Goal: Transaction & Acquisition: Purchase product/service

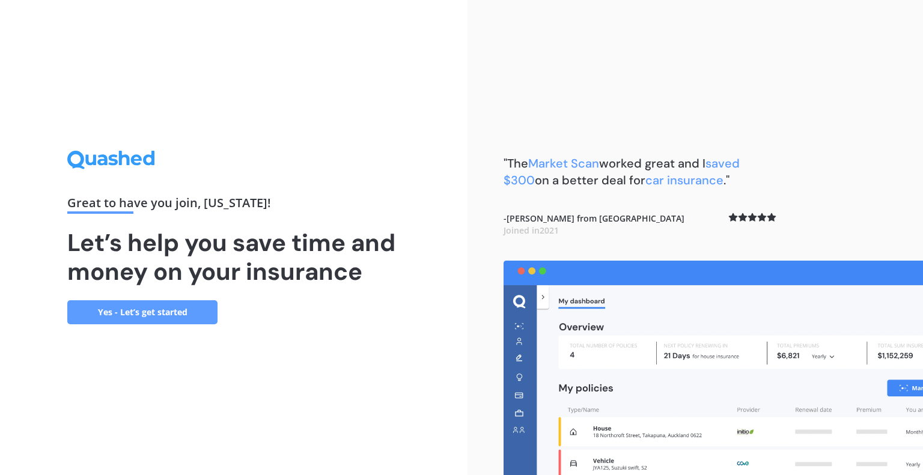
click at [136, 321] on link "Yes - Let’s get started" at bounding box center [142, 312] width 150 height 24
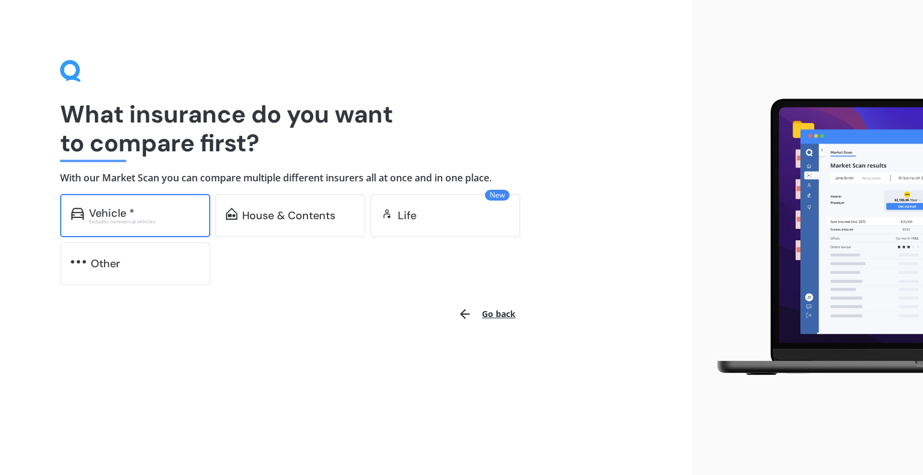
click at [136, 219] on div "Excludes commercial vehicles" at bounding box center [144, 221] width 111 height 5
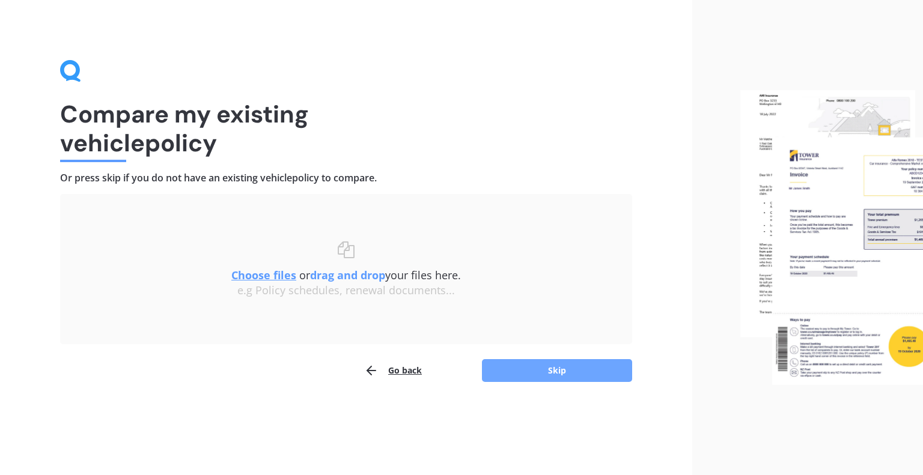
click at [591, 373] on button "Skip" at bounding box center [557, 370] width 150 height 23
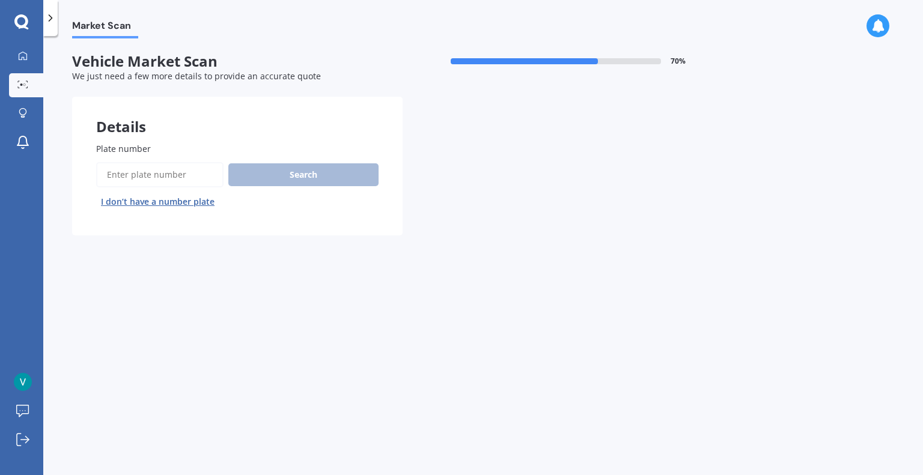
click at [293, 175] on div "Search I don’t have a number plate" at bounding box center [237, 186] width 282 height 49
click at [163, 169] on input "Plate number" at bounding box center [159, 174] width 127 height 25
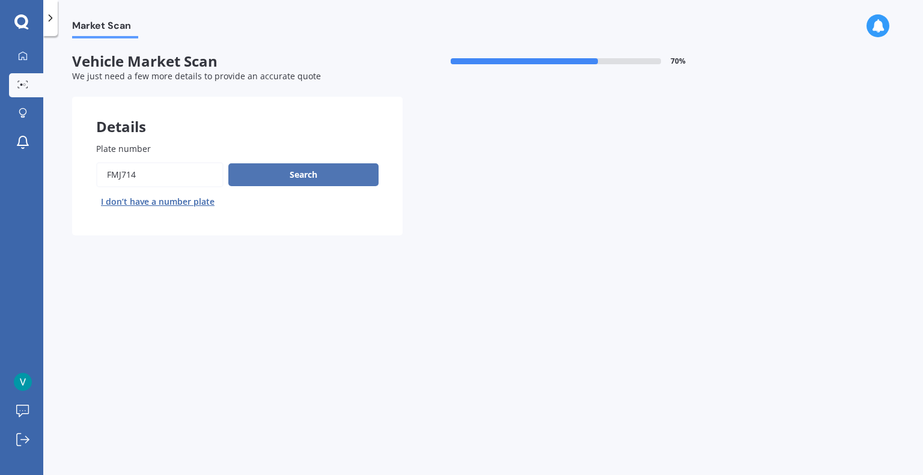
click at [306, 177] on button "Search" at bounding box center [303, 174] width 150 height 23
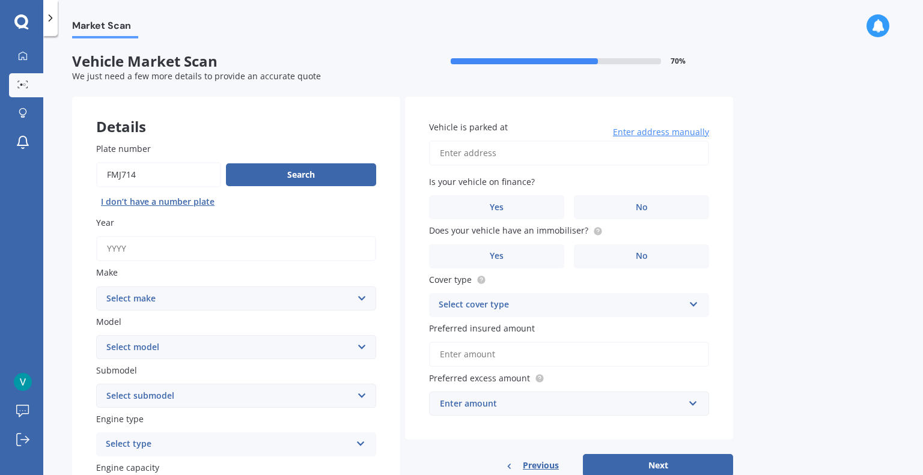
click at [143, 172] on input "Plate number" at bounding box center [158, 174] width 125 height 25
type input "fmj716"
click at [265, 175] on button "Search" at bounding box center [301, 174] width 150 height 23
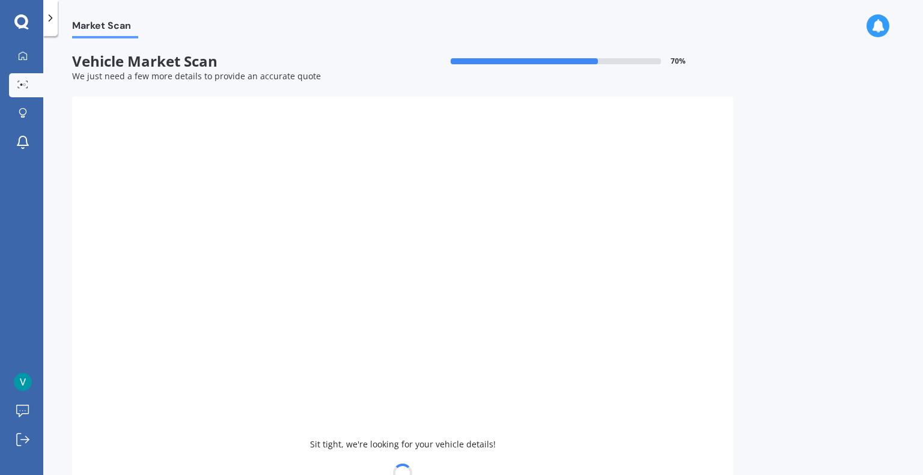
type input "2004"
select select "TOYOTA"
select select "COROLLA"
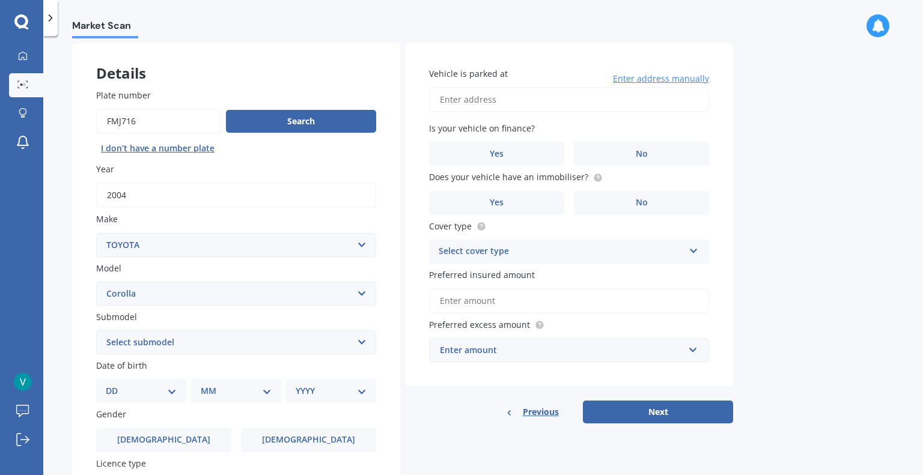
scroll to position [120, 0]
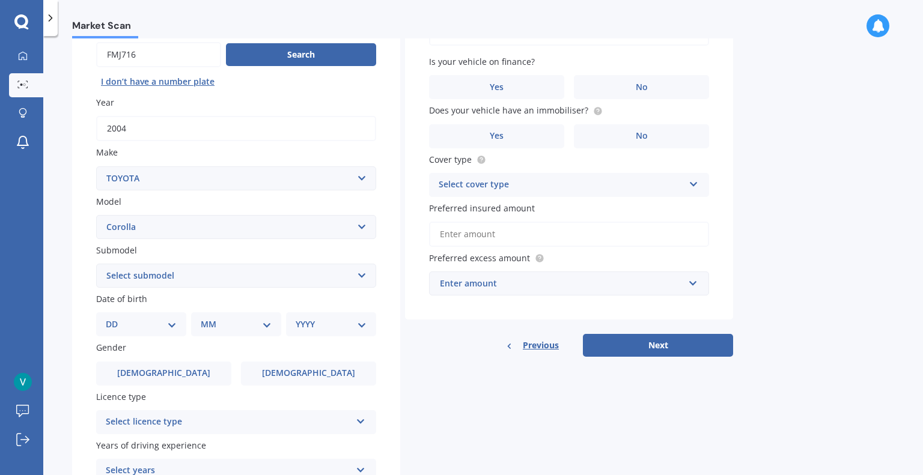
click at [365, 269] on select "Select submodel (All other) Axio Diesel Fielder 2WD Fielder 4WD FXGT GL GLX 1.8…" at bounding box center [236, 276] width 280 height 24
select select "RUNX"
click at [96, 264] on select "Select submodel (All other) Axio Diesel Fielder 2WD Fielder 4WD FXGT GL GLX 1.8…" at bounding box center [236, 276] width 280 height 24
click at [171, 324] on select "DD 01 02 03 04 05 06 07 08 09 10 11 12 13 14 15 16 17 18 19 20 21 22 23 24 25 2…" at bounding box center [141, 324] width 71 height 13
select select "04"
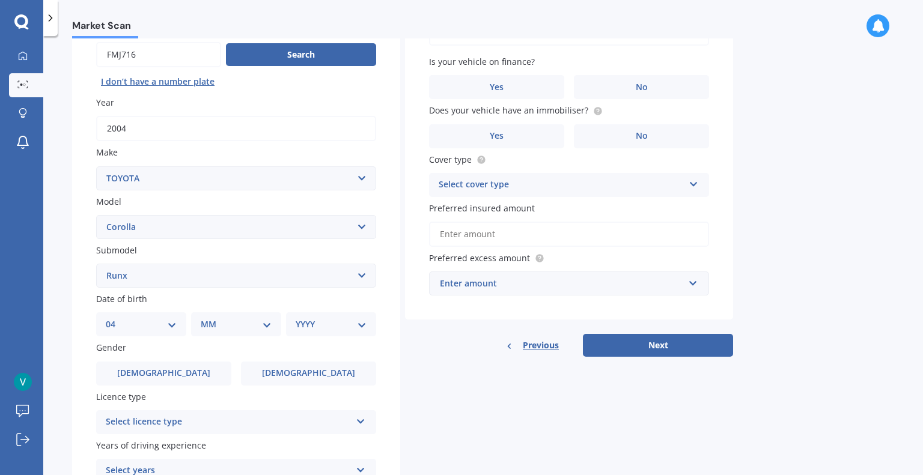
click at [115, 318] on select "DD 01 02 03 04 05 06 07 08 09 10 11 12 13 14 15 16 17 18 19 20 21 22 23 24 25 2…" at bounding box center [141, 324] width 71 height 13
click at [208, 319] on select "MM 01 02 03 04 05 06 07 08 09 10 11 12" at bounding box center [238, 324] width 66 height 13
select select "03"
click at [205, 318] on select "MM 01 02 03 04 05 06 07 08 09 10 11 12" at bounding box center [238, 324] width 66 height 13
click at [342, 330] on select "YYYY 2025 2024 2023 2022 2021 2020 2019 2018 2017 2016 2015 2014 2013 2012 2011…" at bounding box center [329, 324] width 66 height 13
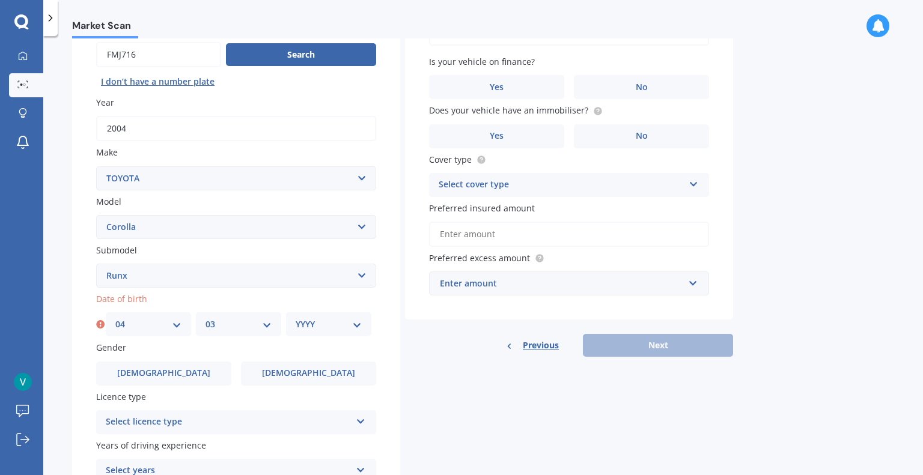
select select "1974"
click at [296, 318] on select "YYYY 2025 2024 2023 2022 2021 2020 2019 2018 2017 2016 2015 2014 2013 2012 2011…" at bounding box center [329, 324] width 66 height 13
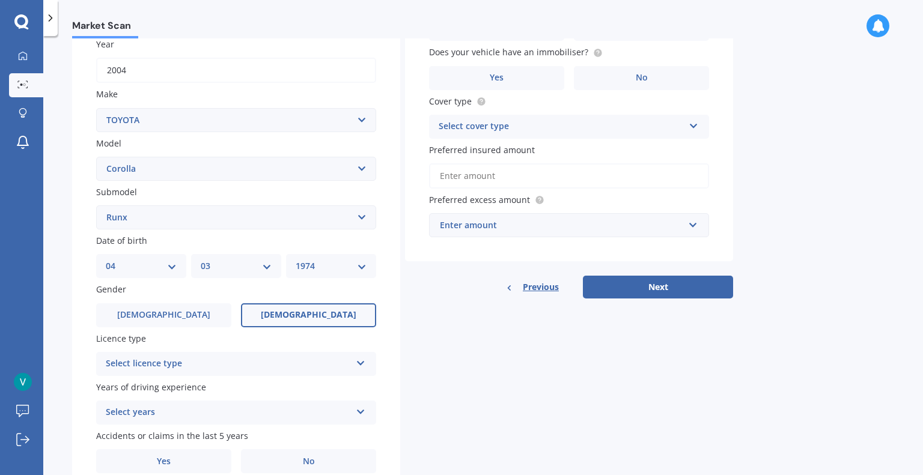
scroll to position [232, 0]
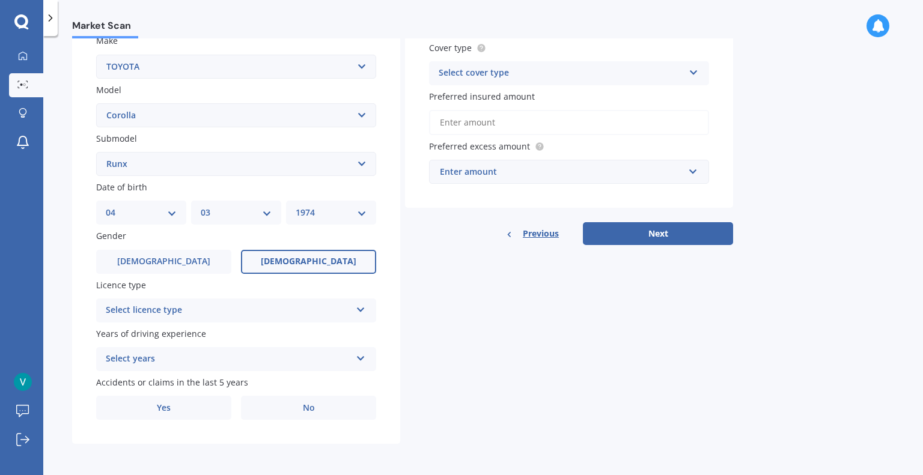
click at [330, 264] on label "Female" at bounding box center [308, 262] width 135 height 24
click at [0, 0] on input "Female" at bounding box center [0, 0] width 0 height 0
click at [307, 307] on div "Select licence type" at bounding box center [228, 310] width 245 height 14
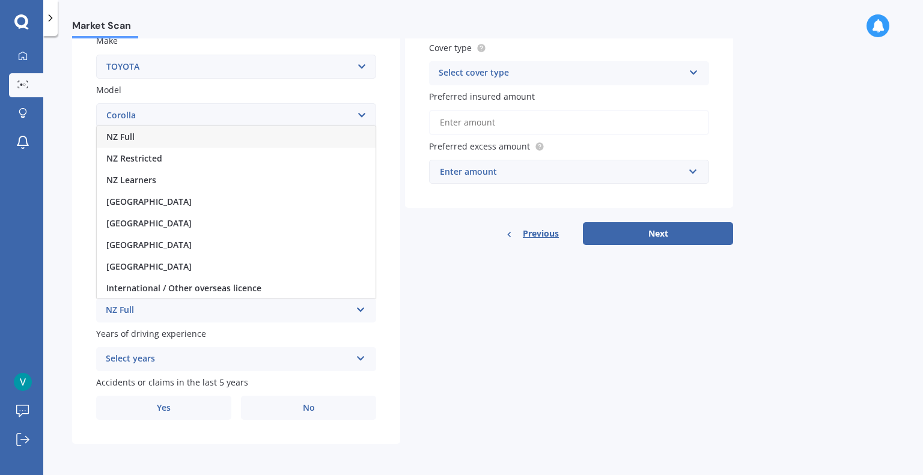
click at [271, 144] on div "NZ Full" at bounding box center [236, 137] width 279 height 22
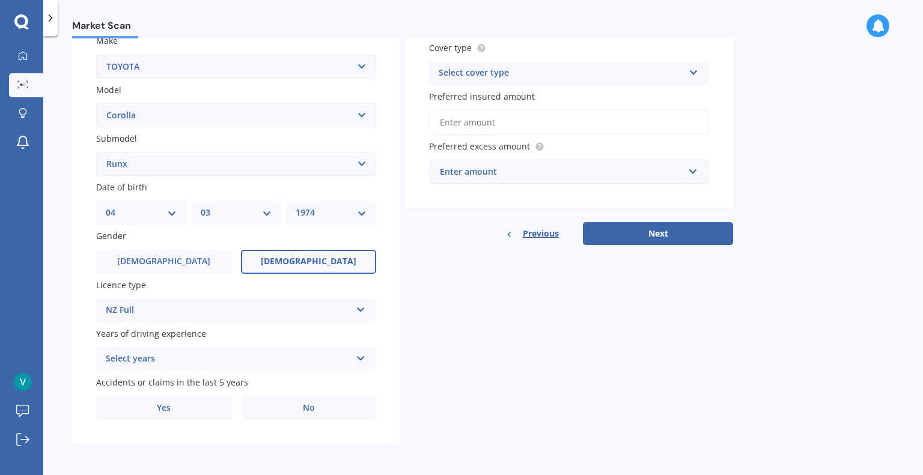
click at [267, 356] on div "Select years" at bounding box center [228, 359] width 245 height 14
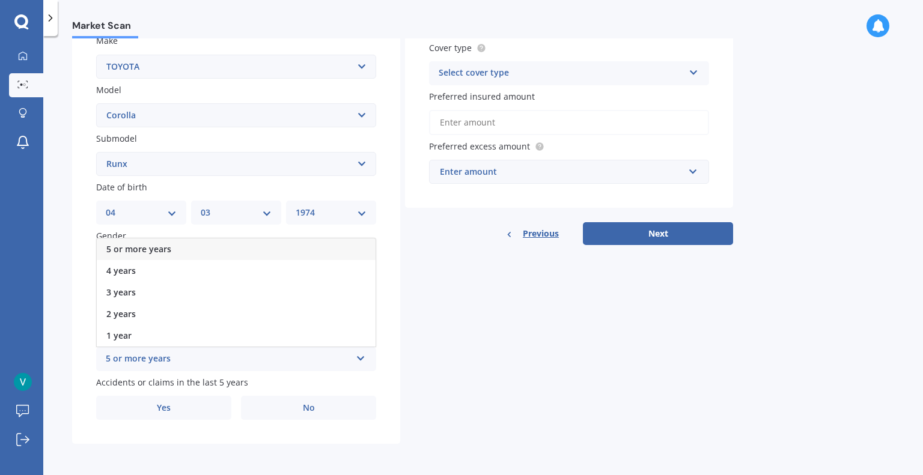
click at [230, 247] on div "5 or more years" at bounding box center [236, 250] width 279 height 22
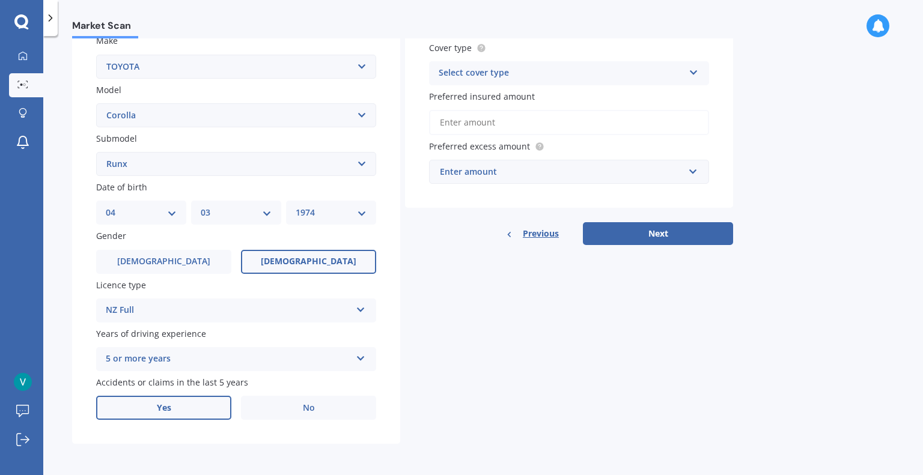
click at [196, 409] on label "Yes" at bounding box center [163, 408] width 135 height 24
click at [0, 0] on input "Yes" at bounding box center [0, 0] width 0 height 0
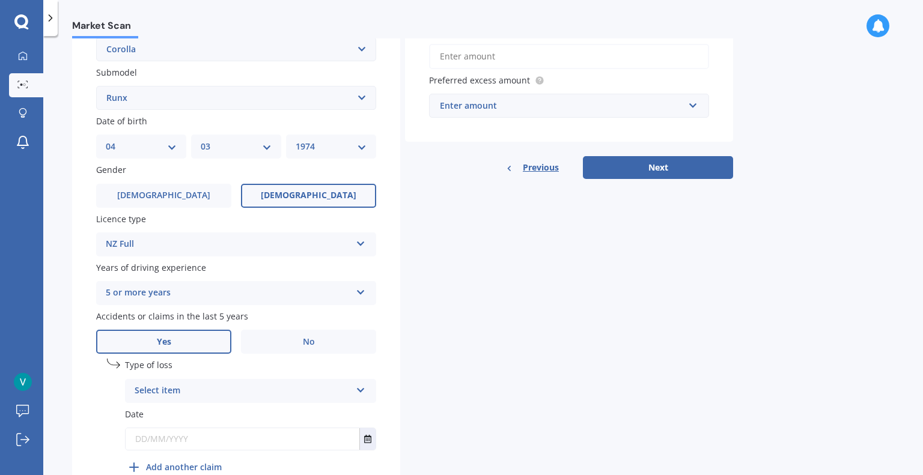
scroll to position [362, 0]
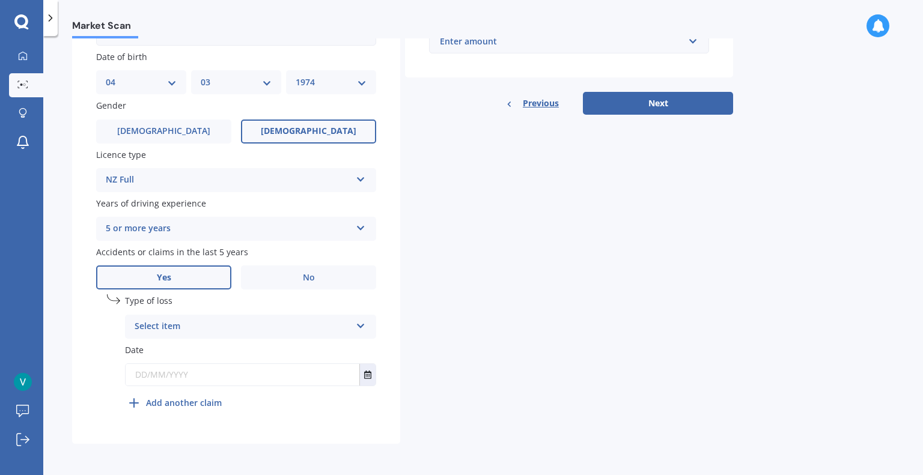
click at [237, 322] on div "Select item" at bounding box center [243, 327] width 216 height 14
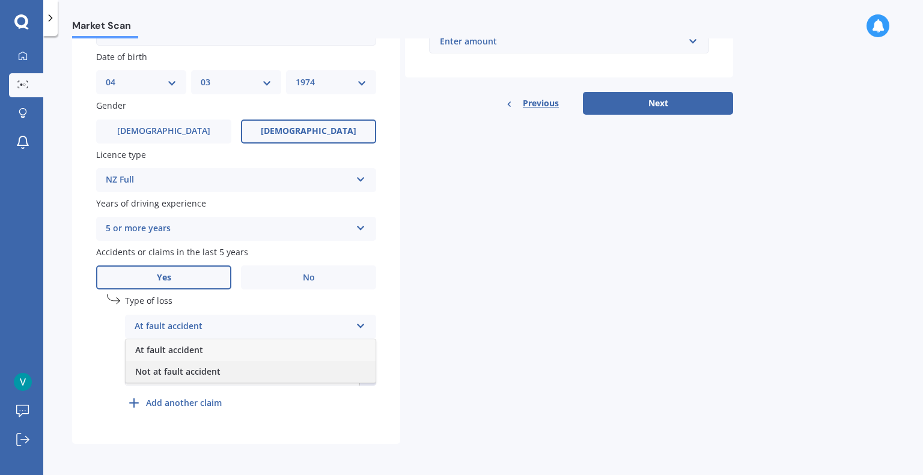
click at [227, 370] on div "Not at fault accident" at bounding box center [251, 372] width 250 height 22
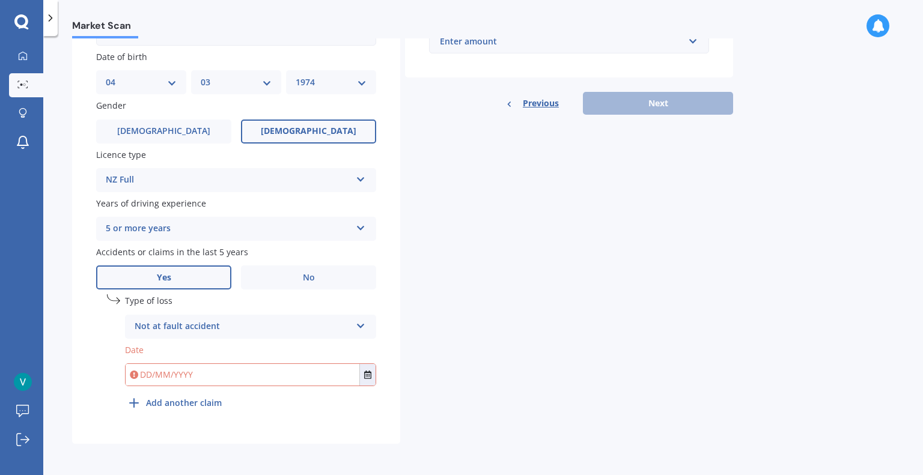
click at [264, 287] on label "No" at bounding box center [308, 278] width 135 height 24
click at [0, 0] on input "No" at bounding box center [0, 0] width 0 height 0
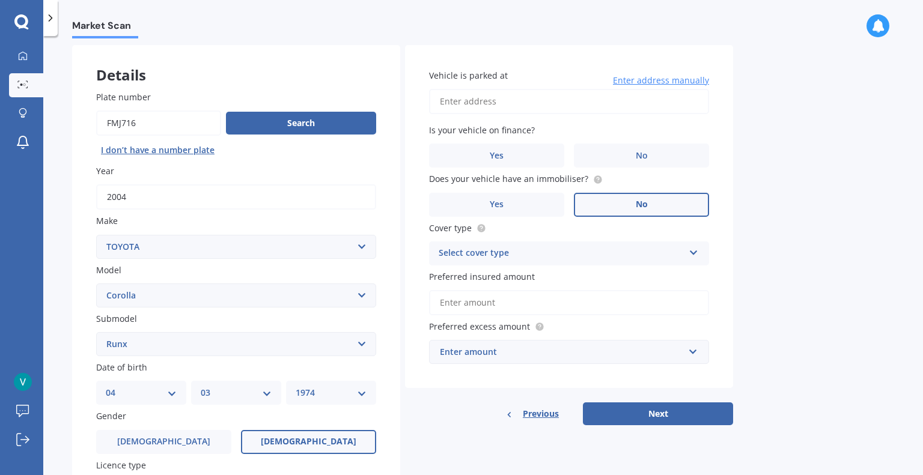
scroll to position [0, 0]
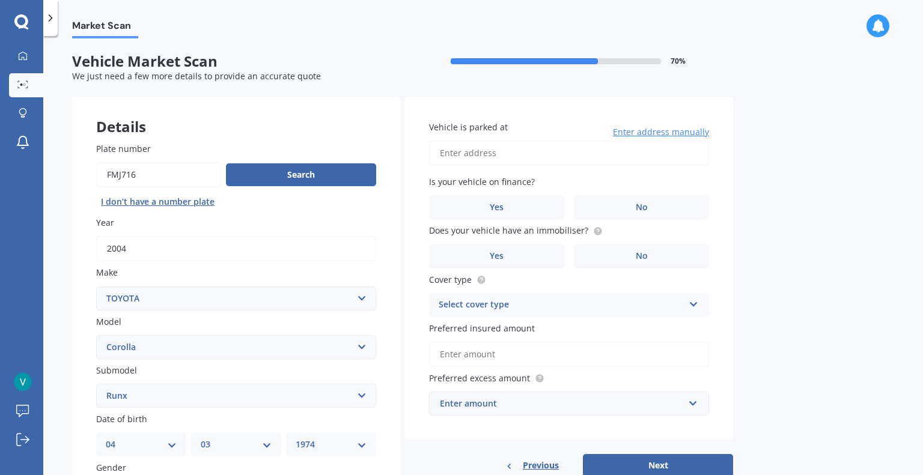
click at [591, 147] on input "Vehicle is parked at" at bounding box center [569, 153] width 280 height 25
type input "16 McMillan StreetDunedin, Otago 9010"
click at [600, 206] on label "No" at bounding box center [641, 207] width 135 height 24
click at [0, 0] on input "No" at bounding box center [0, 0] width 0 height 0
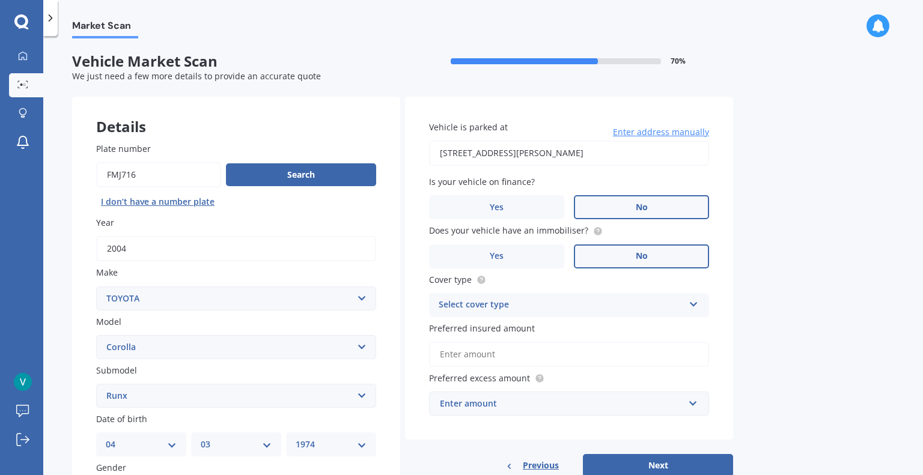
click at [633, 261] on label "No" at bounding box center [641, 257] width 135 height 24
click at [0, 0] on input "No" at bounding box center [0, 0] width 0 height 0
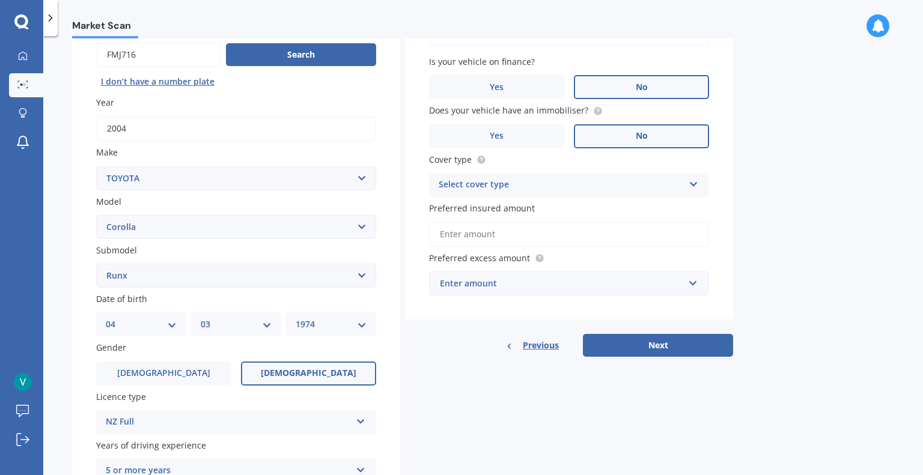
click at [563, 179] on div "Select cover type" at bounding box center [561, 185] width 245 height 14
click at [553, 211] on div "Comprehensive" at bounding box center [569, 209] width 279 height 22
click at [529, 239] on input "Preferred insured amount" at bounding box center [569, 234] width 280 height 25
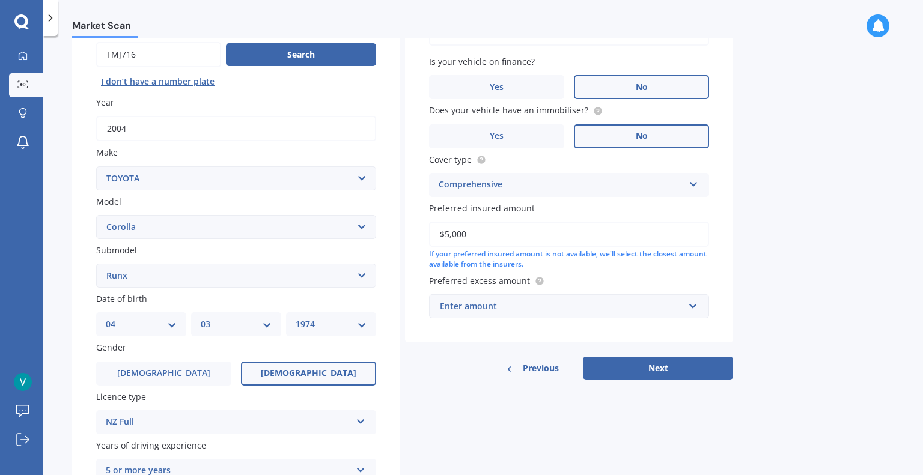
type input "$5,000"
click at [560, 305] on div "Enter amount" at bounding box center [562, 306] width 244 height 13
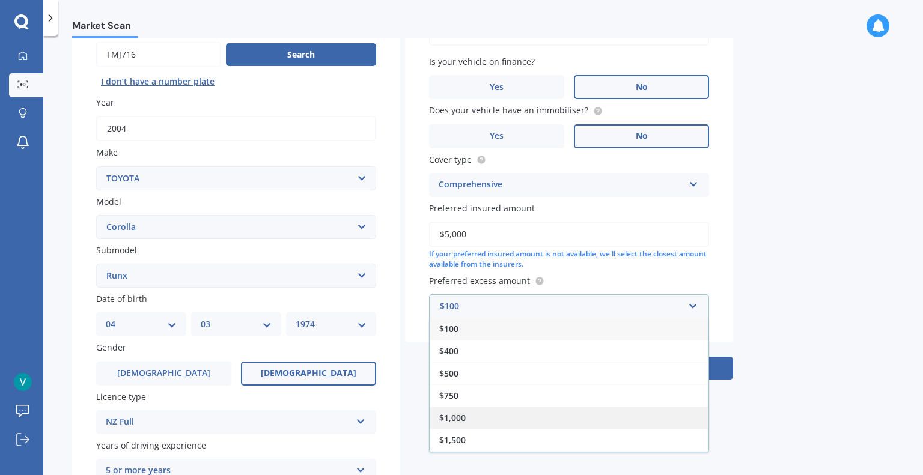
click at [530, 426] on div "$1,000" at bounding box center [569, 418] width 279 height 22
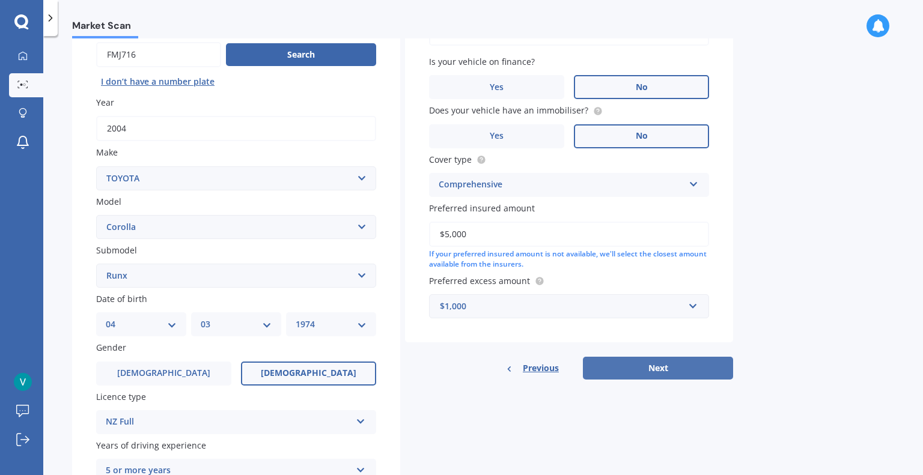
click at [628, 373] on button "Next" at bounding box center [658, 368] width 150 height 23
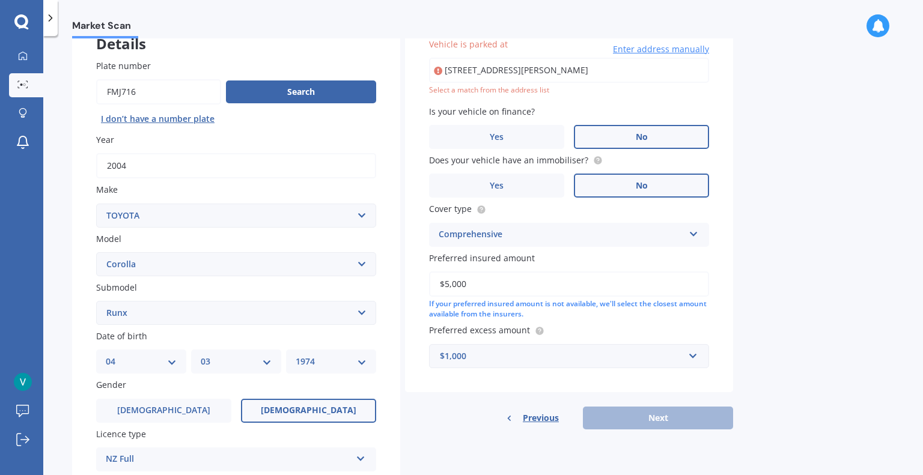
scroll to position [82, 0]
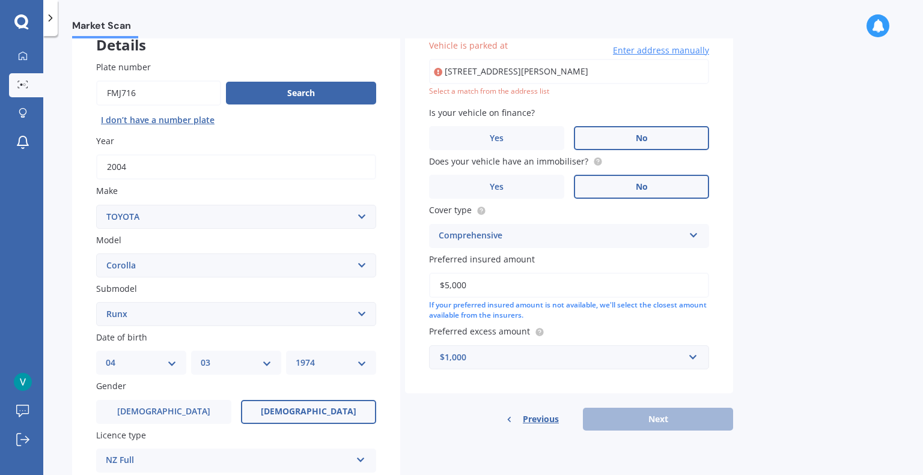
click at [594, 73] on input "16 McMillan StreetDunedin, Otago 9010" at bounding box center [569, 71] width 280 height 25
click at [516, 68] on input "16 McMillan StreetDunedin, Otago 9010" at bounding box center [569, 71] width 280 height 25
type input "16 McMillan Street, Maori Hill, Dunedin 9010"
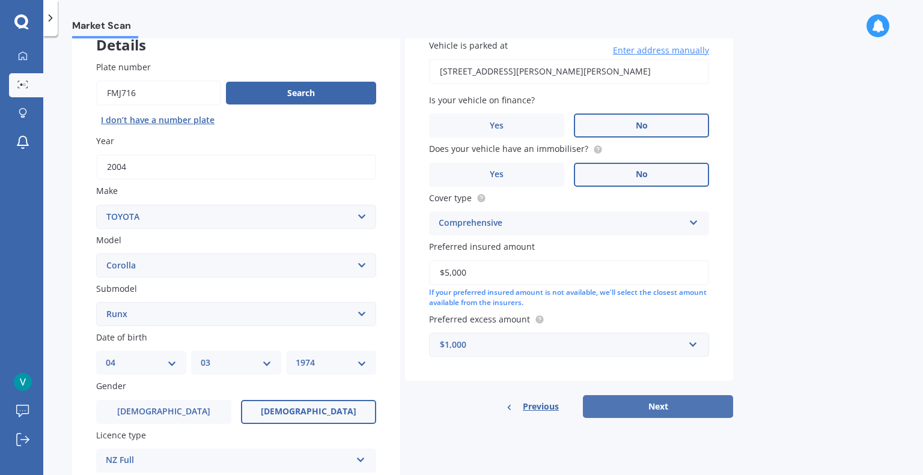
click at [661, 399] on button "Next" at bounding box center [658, 406] width 150 height 23
select select "04"
select select "03"
select select "1974"
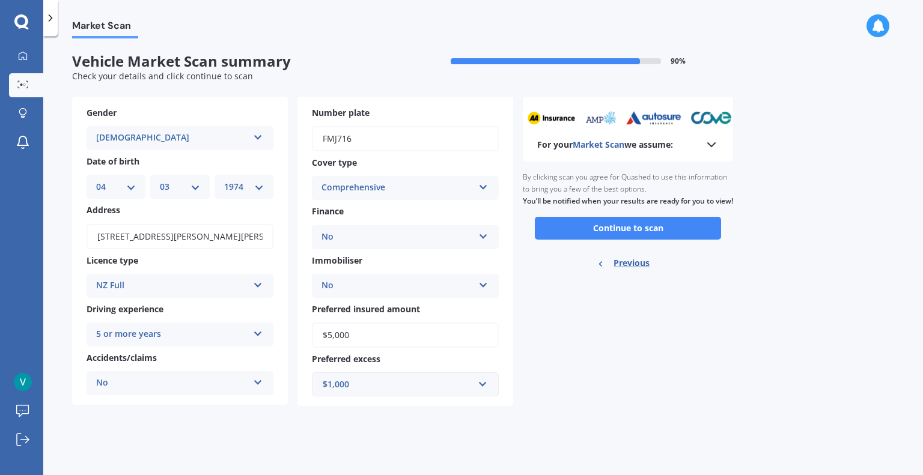
scroll to position [0, 0]
click at [635, 240] on button "Continue to scan" at bounding box center [628, 228] width 186 height 23
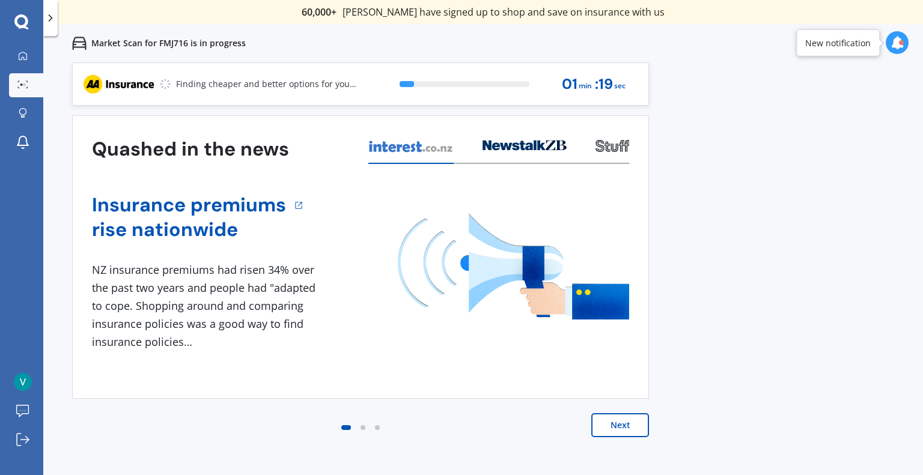
click at [625, 422] on button "Next" at bounding box center [620, 425] width 58 height 24
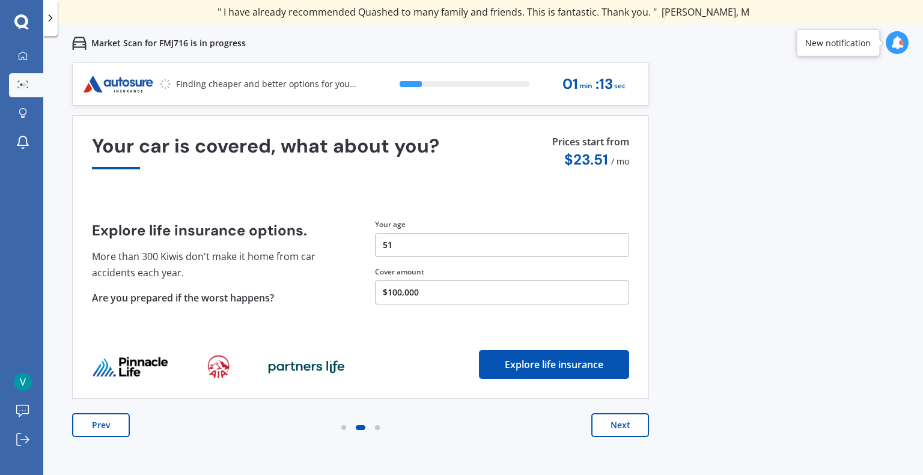
click at [627, 420] on button "Next" at bounding box center [620, 425] width 58 height 24
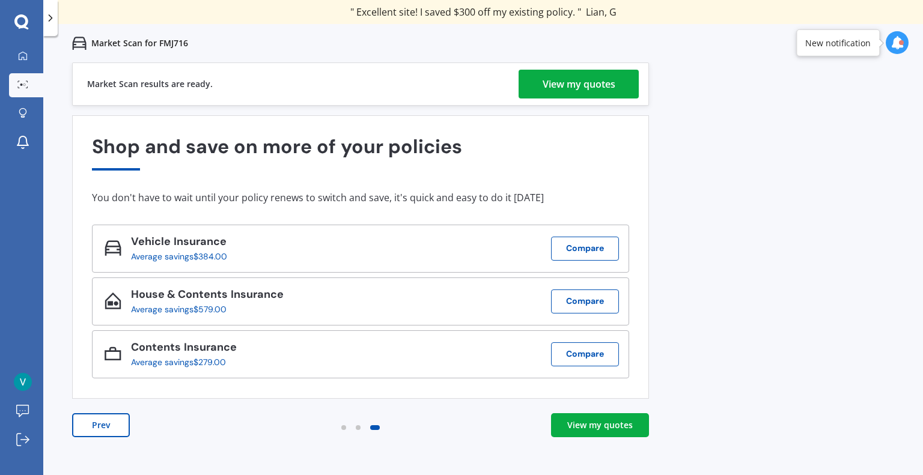
click at [561, 83] on div "View my quotes" at bounding box center [579, 84] width 73 height 29
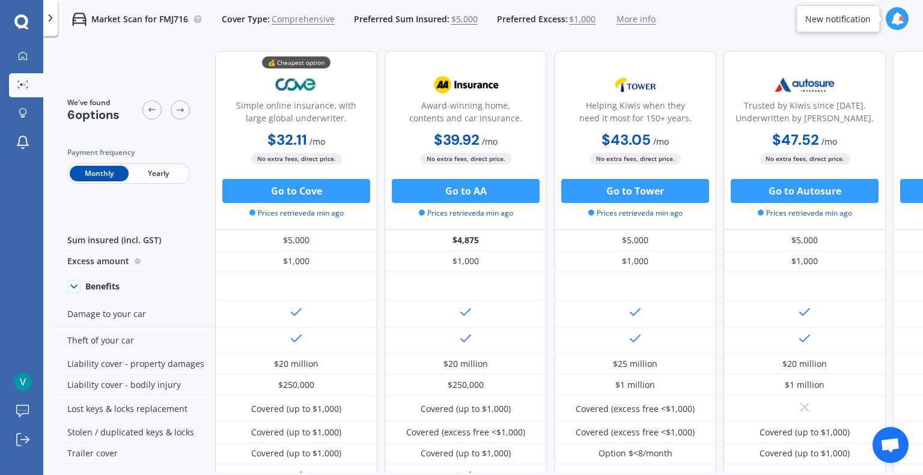
click at [151, 179] on span "Yearly" at bounding box center [158, 174] width 59 height 16
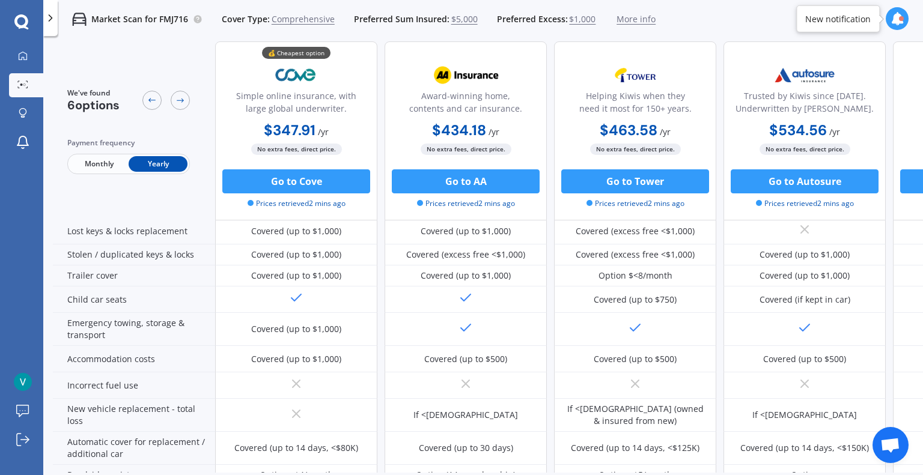
scroll to position [180, 0]
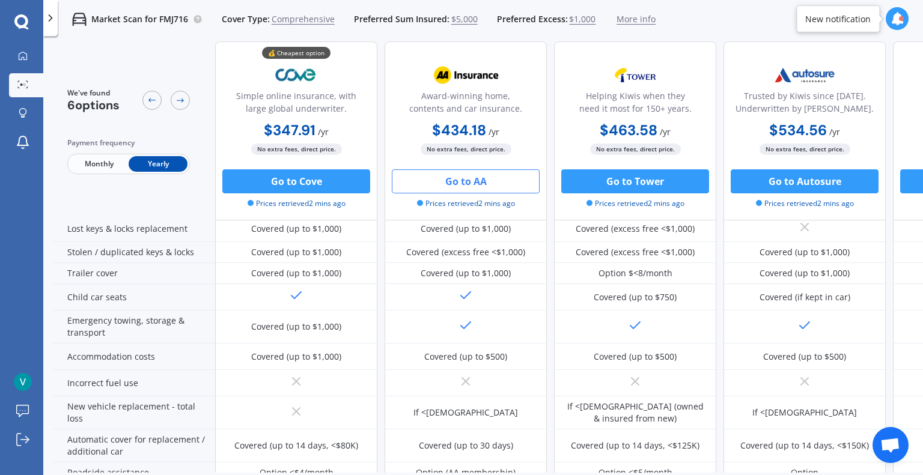
click at [452, 182] on button "Go to AA" at bounding box center [466, 181] width 148 height 24
